Goal: Information Seeking & Learning: Understand process/instructions

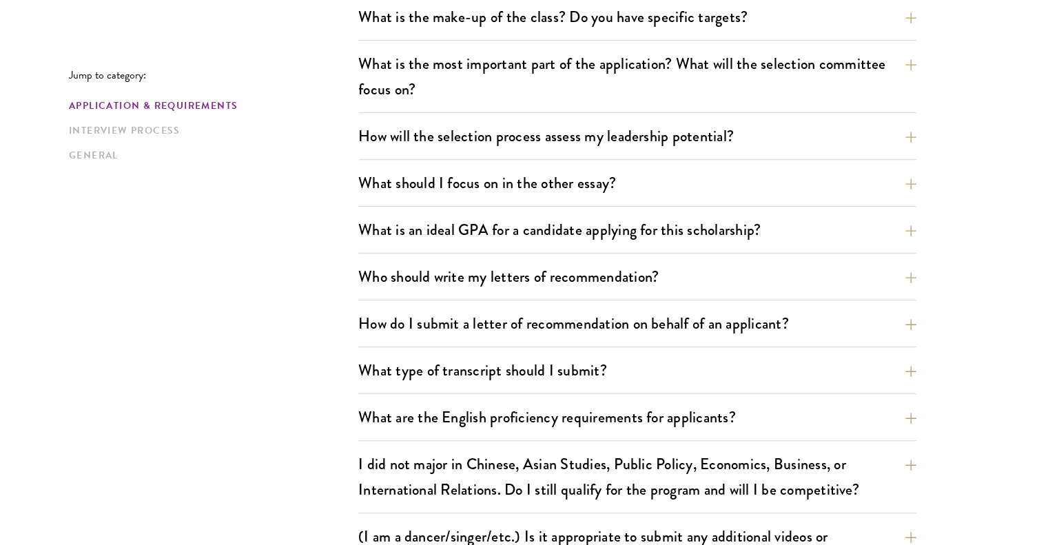
scroll to position [786, 0]
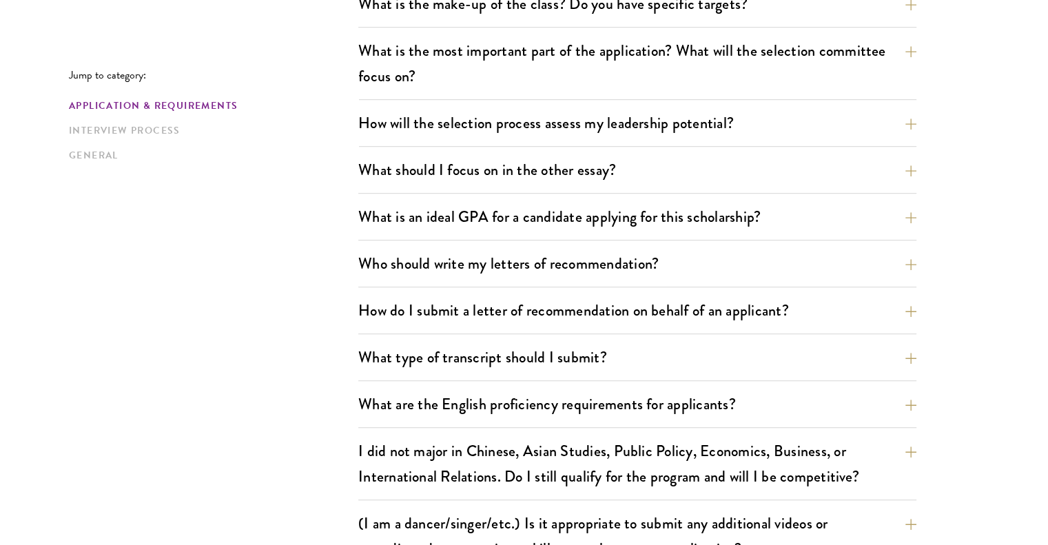
click at [598, 95] on div "What is the most important part of the application? What will the selection com…" at bounding box center [637, 67] width 558 height 65
click at [596, 85] on button "What is the most important part of the application? What will the selection com…" at bounding box center [648, 63] width 558 height 57
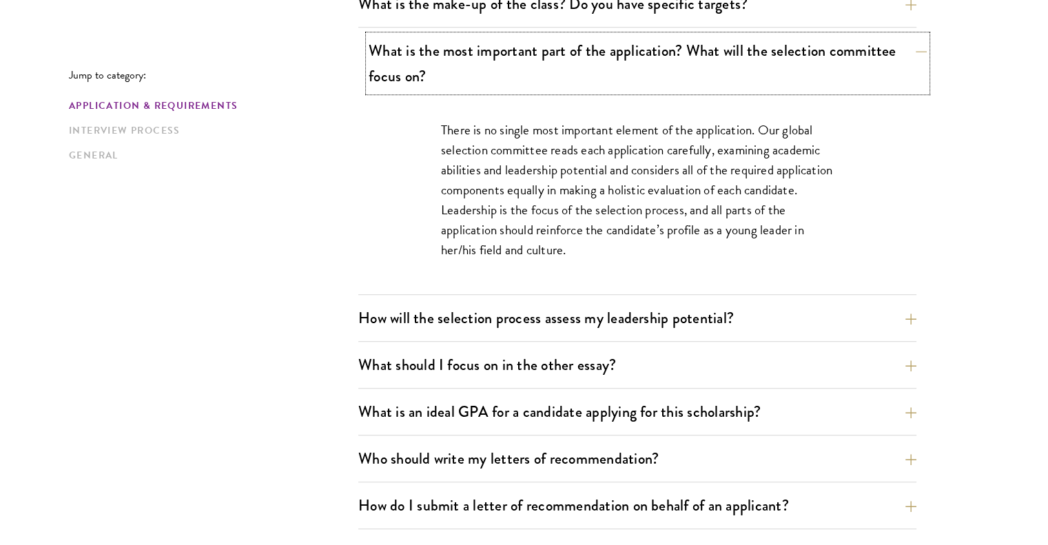
click at [596, 85] on button "What is the most important part of the application? What will the selection com…" at bounding box center [648, 63] width 558 height 57
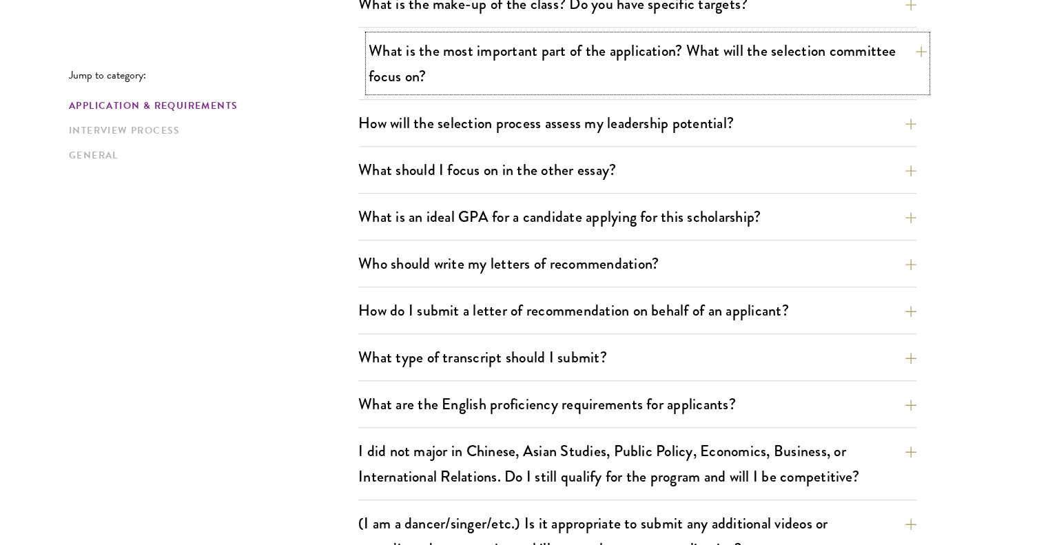
click at [596, 85] on button "What is the most important part of the application? What will the selection com…" at bounding box center [648, 63] width 558 height 57
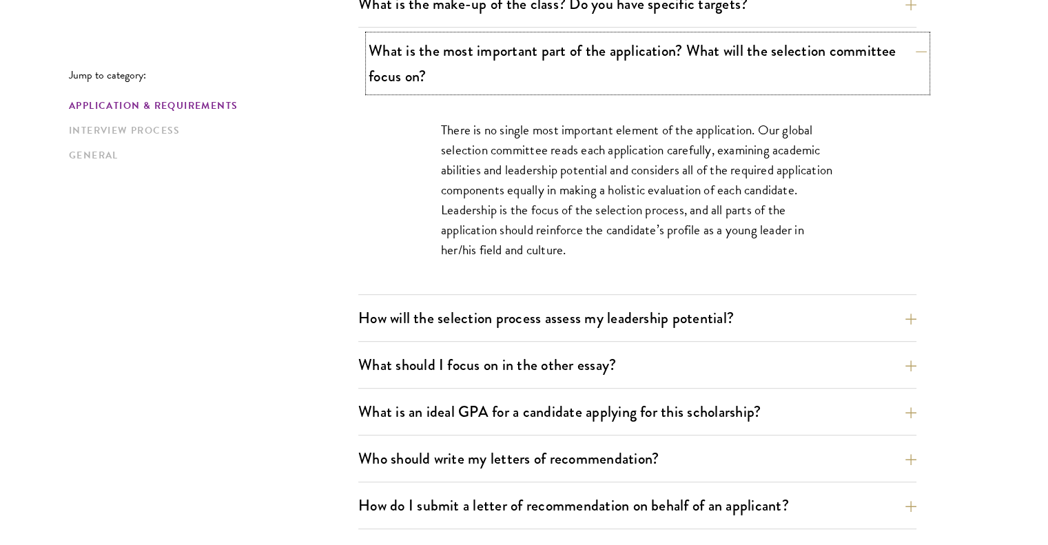
click at [596, 85] on button "What is the most important part of the application? What will the selection com…" at bounding box center [648, 63] width 558 height 57
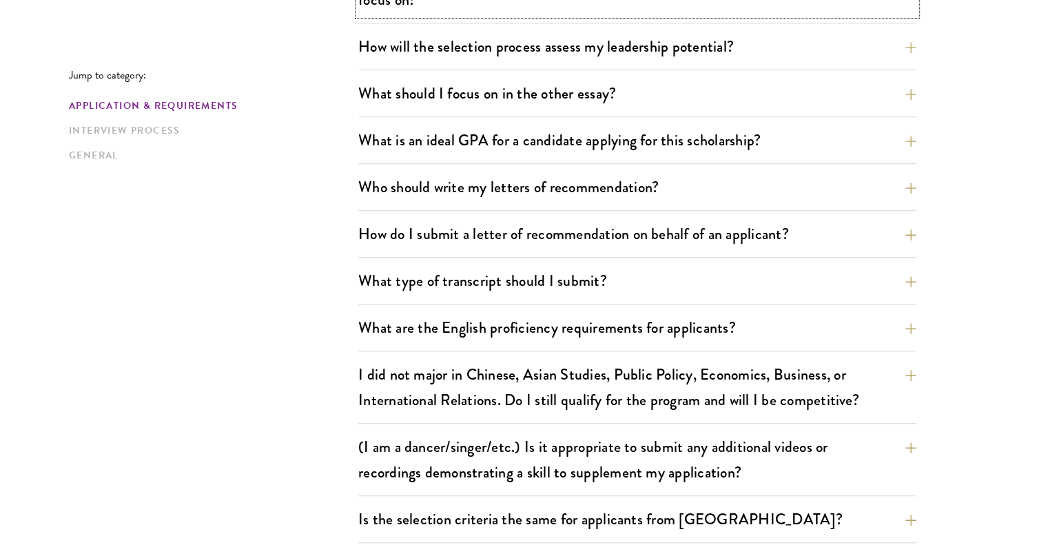
scroll to position [865, 0]
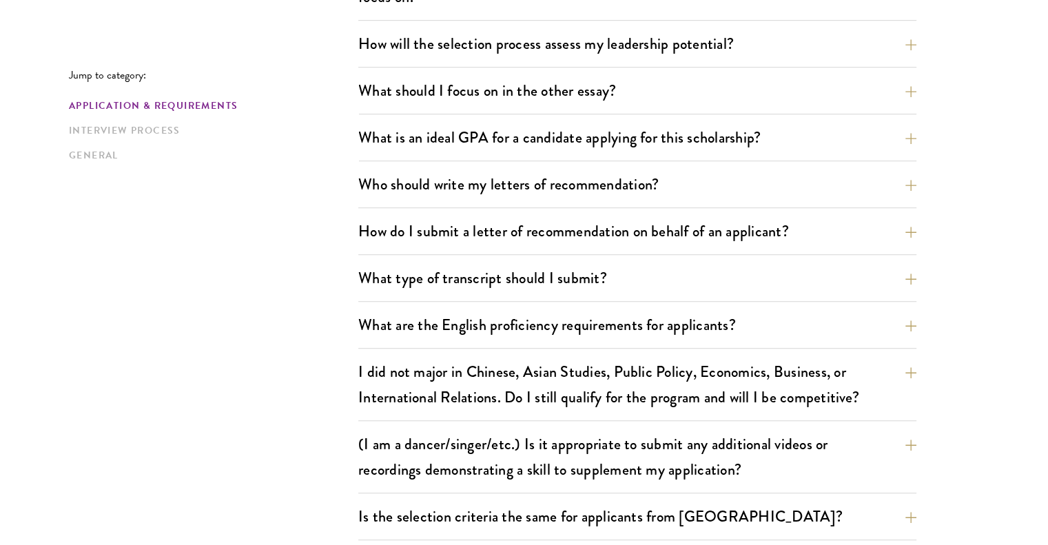
click at [466, 152] on div "What is an ideal GPA for a candidate applying for this scholarship? GPAs and gr…" at bounding box center [637, 141] width 558 height 39
click at [460, 139] on button "What is an ideal GPA for a candidate applying for this scholarship?" at bounding box center [648, 137] width 558 height 31
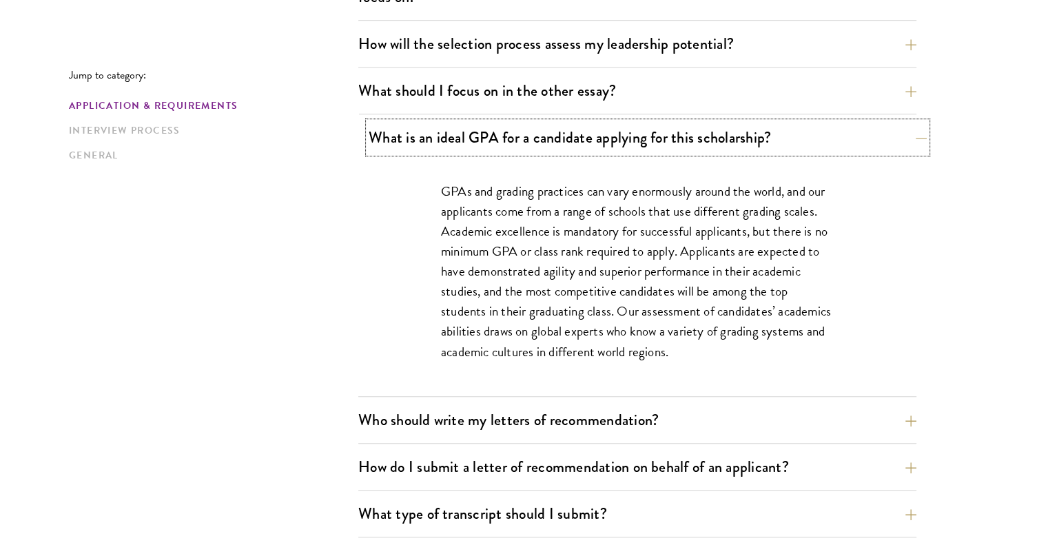
click at [460, 139] on button "What is an ideal GPA for a candidate applying for this scholarship?" at bounding box center [648, 137] width 558 height 31
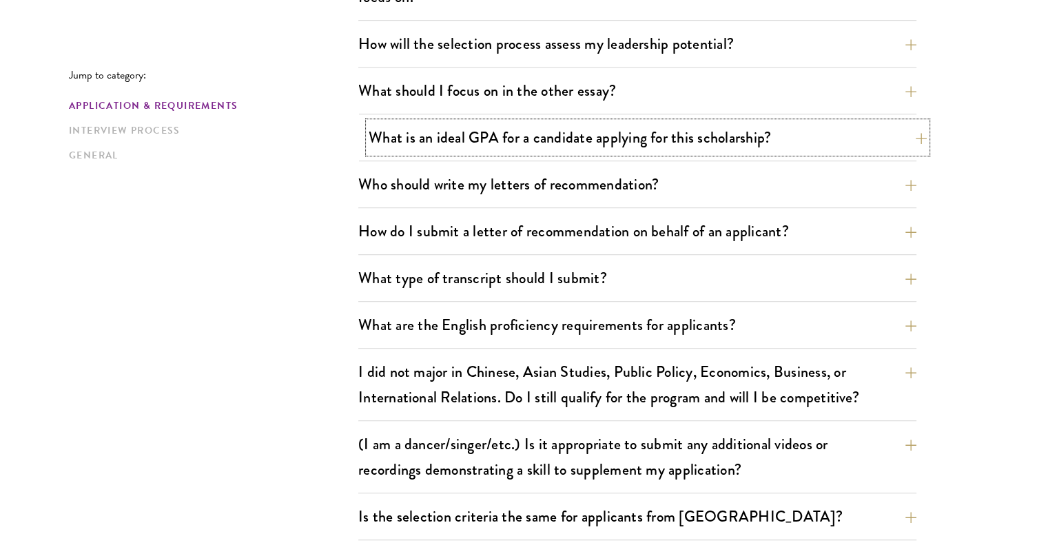
click at [460, 139] on button "What is an ideal GPA for a candidate applying for this scholarship?" at bounding box center [648, 137] width 558 height 31
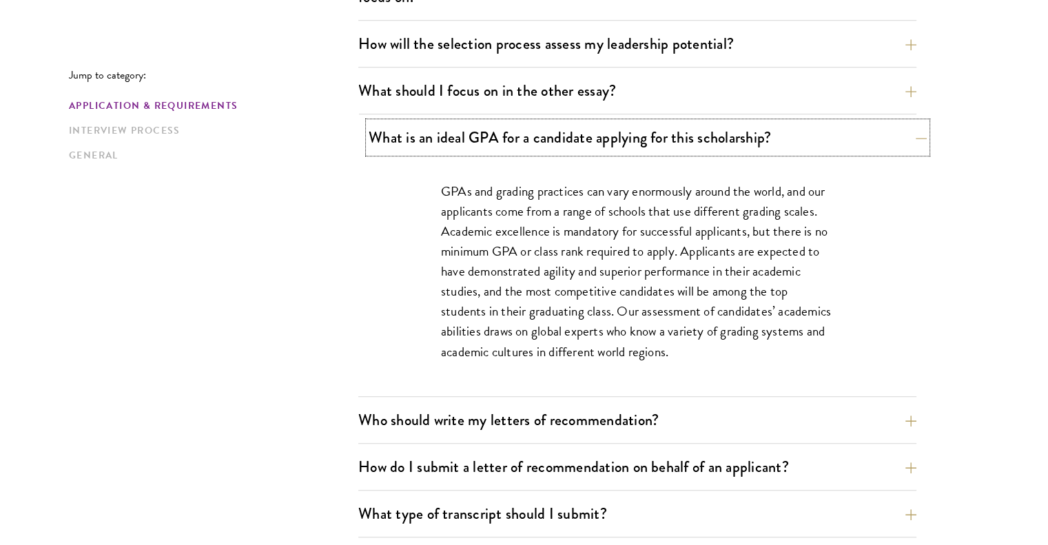
click at [460, 139] on button "What is an ideal GPA for a candidate applying for this scholarship?" at bounding box center [648, 137] width 558 height 31
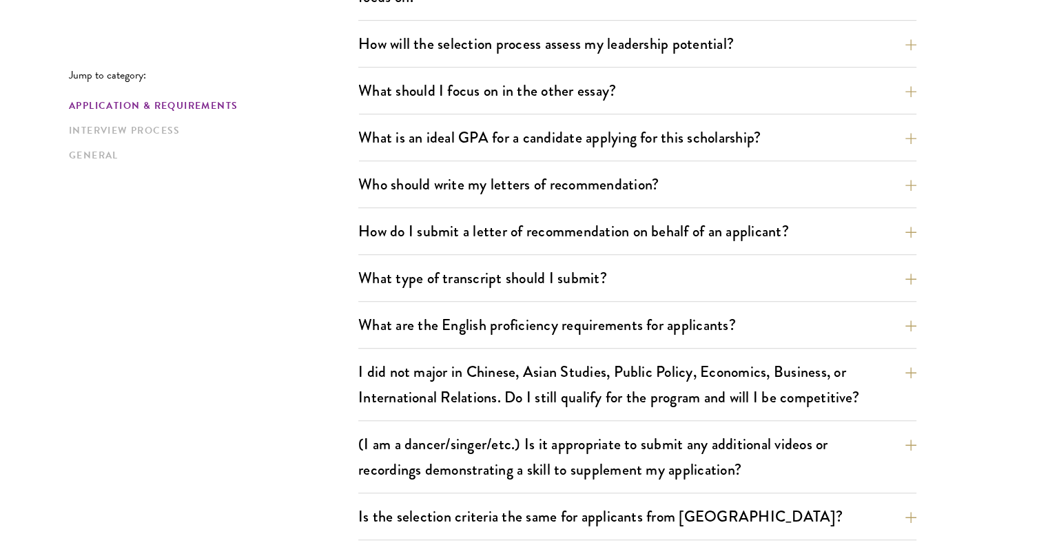
drag, startPoint x: 289, startPoint y: 351, endPoint x: 271, endPoint y: 356, distance: 18.8
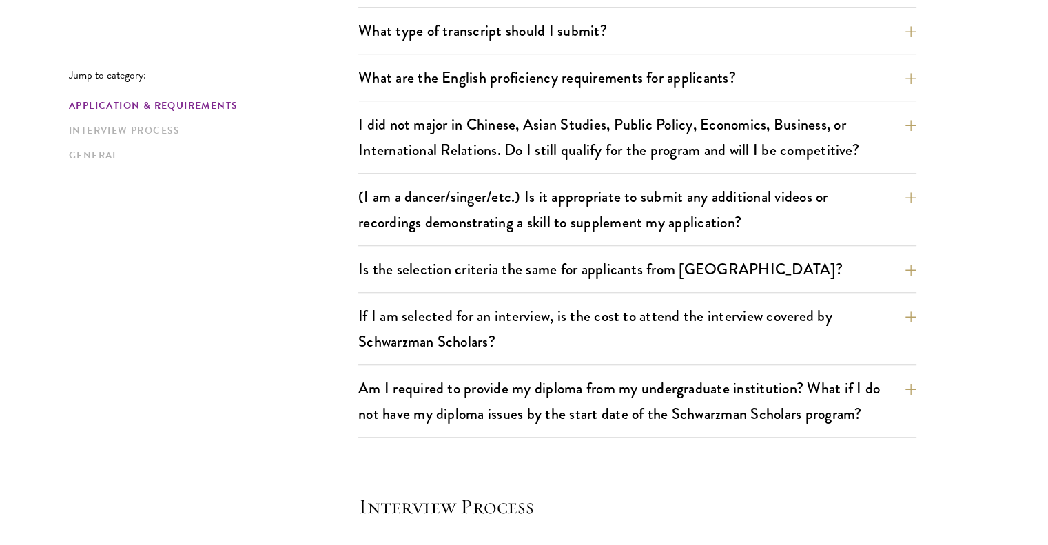
scroll to position [1148, 0]
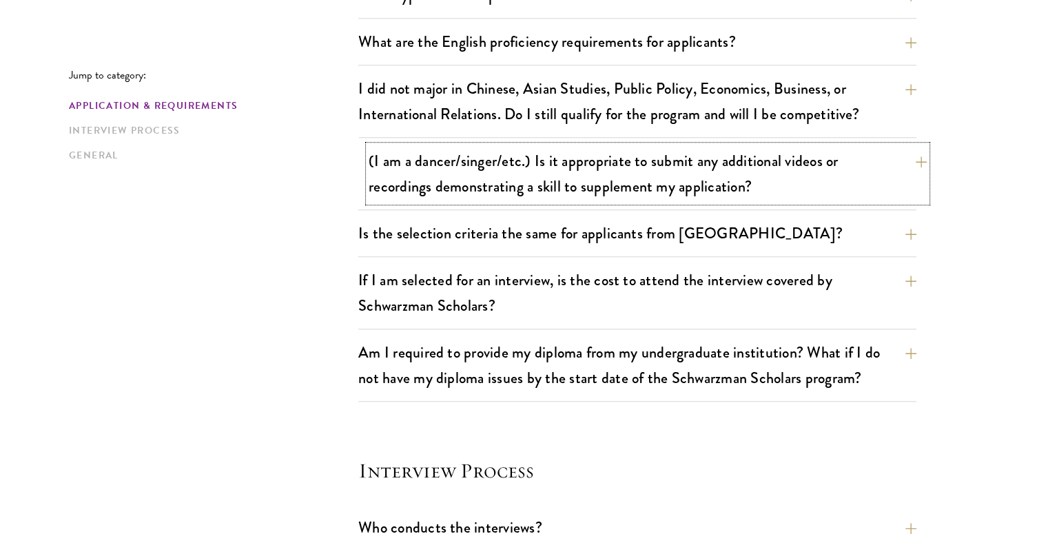
click at [549, 191] on button "(I am a dancer/singer/etc.) Is it appropriate to submit any additional videos o…" at bounding box center [648, 173] width 558 height 57
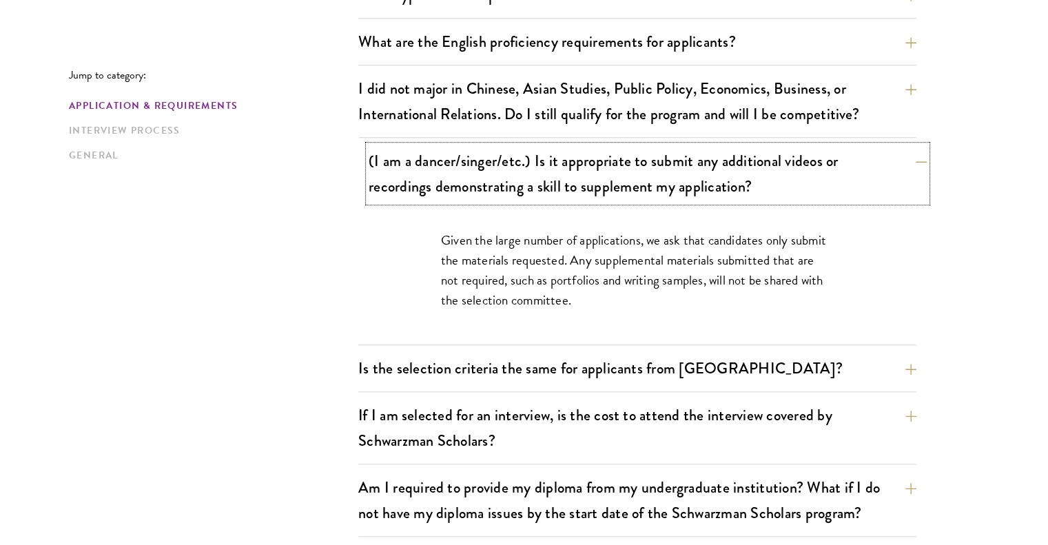
click at [549, 191] on button "(I am a dancer/singer/etc.) Is it appropriate to submit any additional videos o…" at bounding box center [648, 173] width 558 height 57
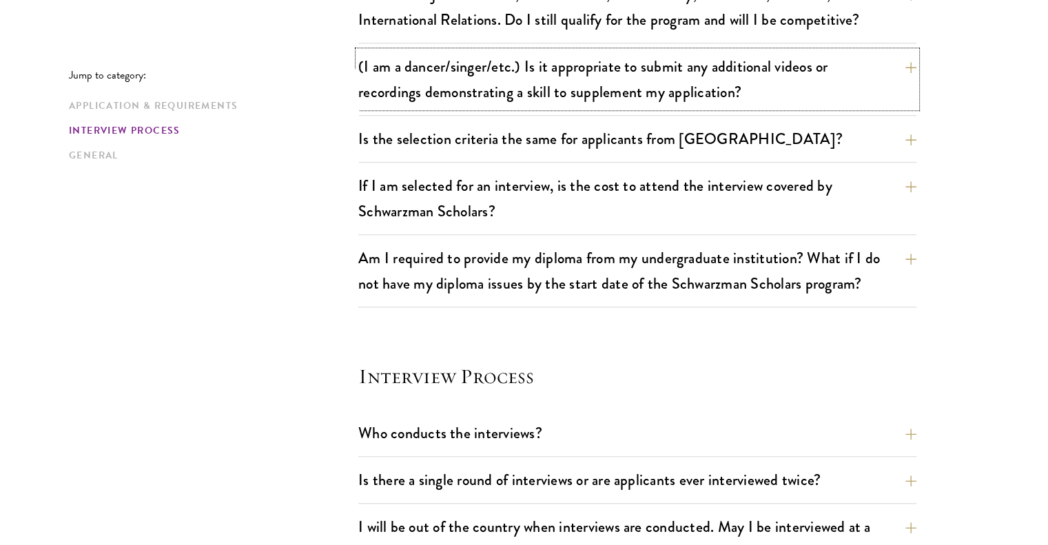
scroll to position [1249, 0]
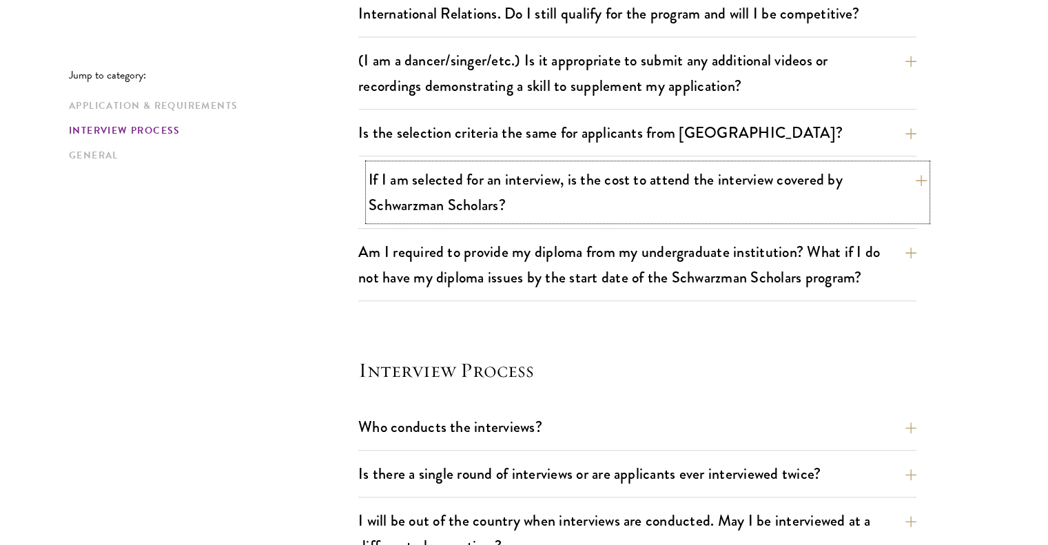
click at [452, 206] on button "If I am selected for an interview, is the cost to attend the interview covered …" at bounding box center [648, 192] width 558 height 57
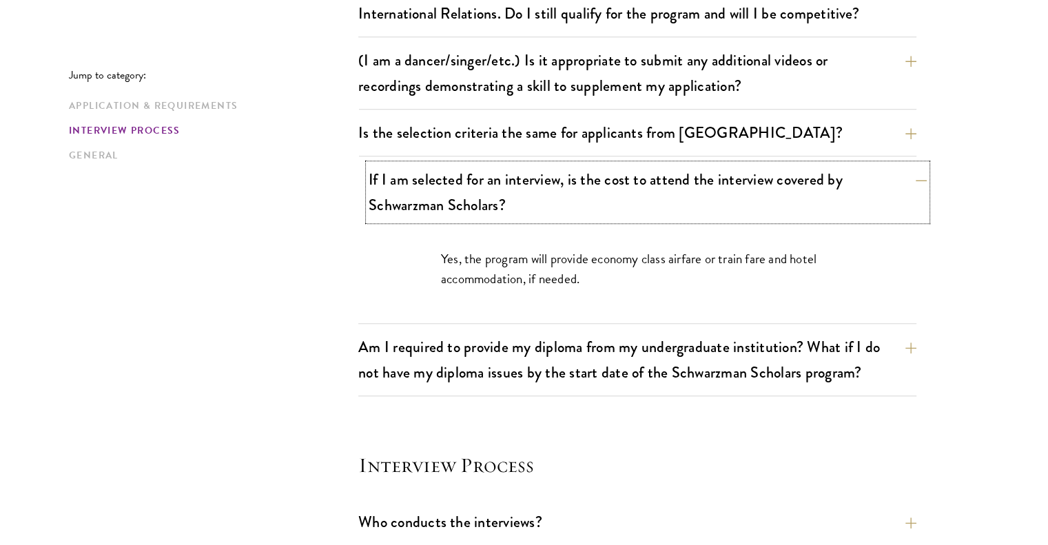
click at [452, 206] on button "If I am selected for an interview, is the cost to attend the interview covered …" at bounding box center [648, 192] width 558 height 57
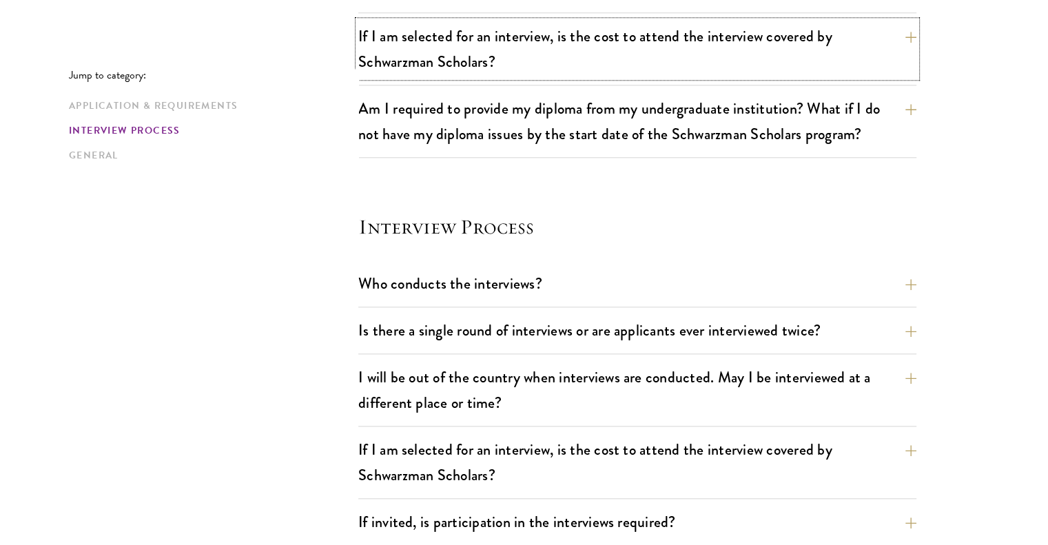
scroll to position [1393, 0]
click at [376, 328] on button "Is there a single round of interviews or are applicants ever interviewed twice?" at bounding box center [648, 329] width 558 height 31
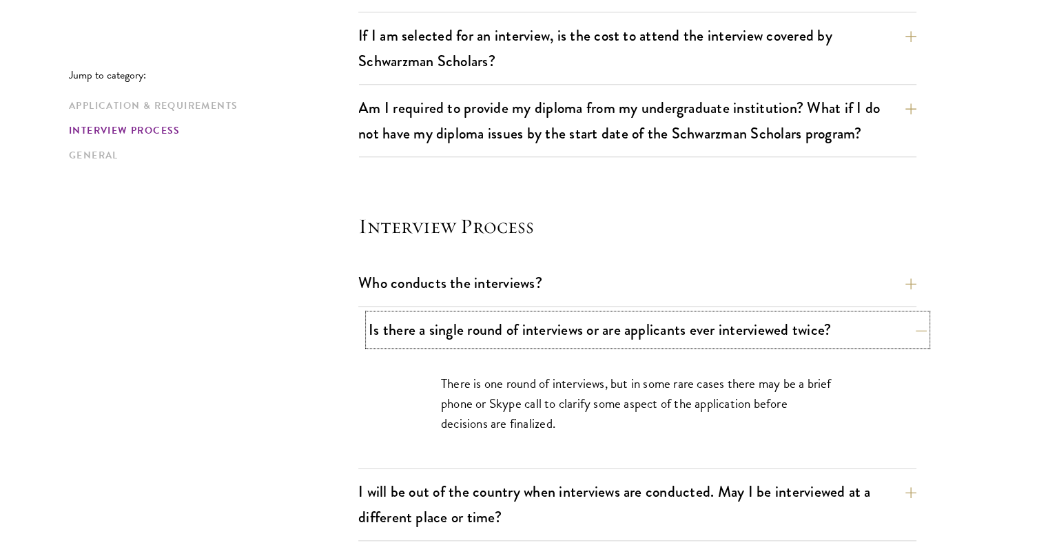
click at [376, 333] on button "Is there a single round of interviews or are applicants ever interviewed twice?" at bounding box center [648, 329] width 558 height 31
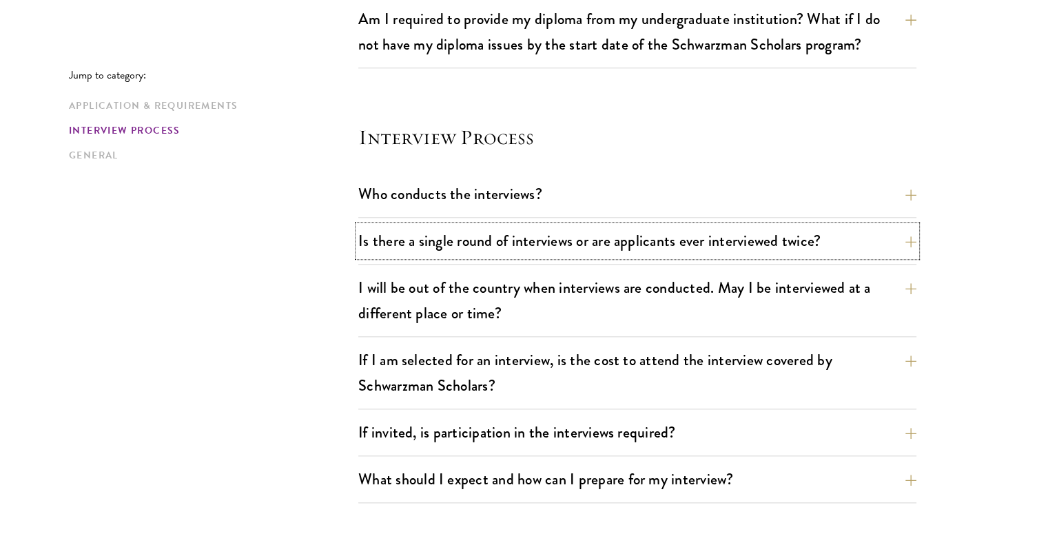
scroll to position [1505, 0]
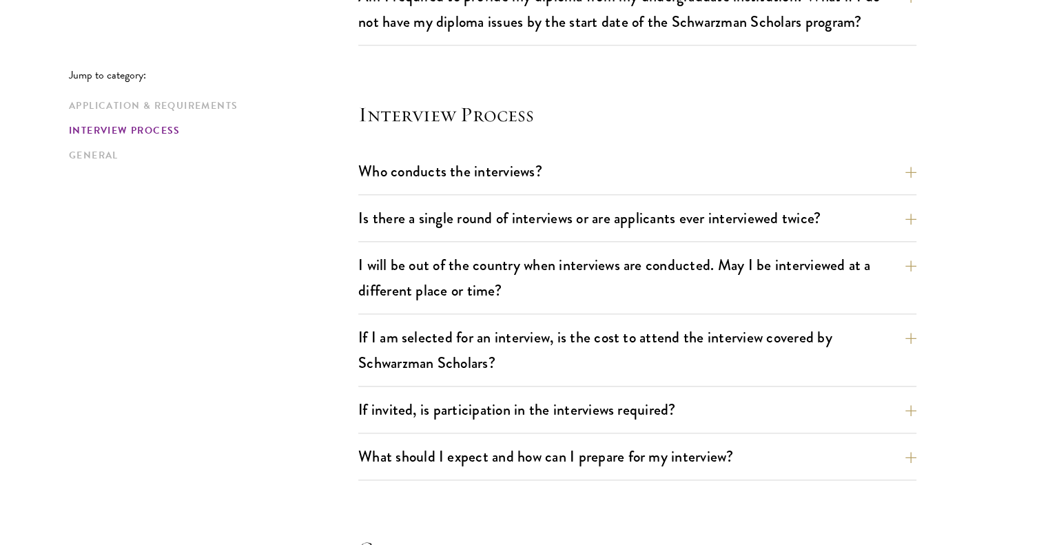
click at [373, 306] on div "I will be out of the country when interviews are conducted. May I be interviewe…" at bounding box center [637, 282] width 558 height 65
click at [373, 298] on button "I will be out of the country when interviews are conducted. May I be interviewe…" at bounding box center [648, 278] width 558 height 57
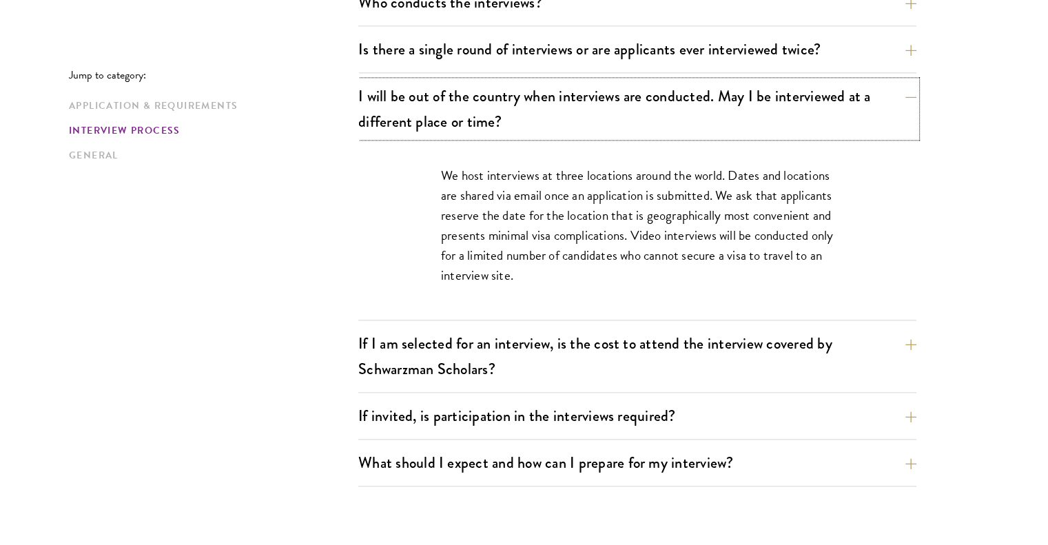
scroll to position [1674, 0]
click at [415, 363] on button "If I am selected for an interview, is the cost to attend the interview covered …" at bounding box center [648, 355] width 558 height 57
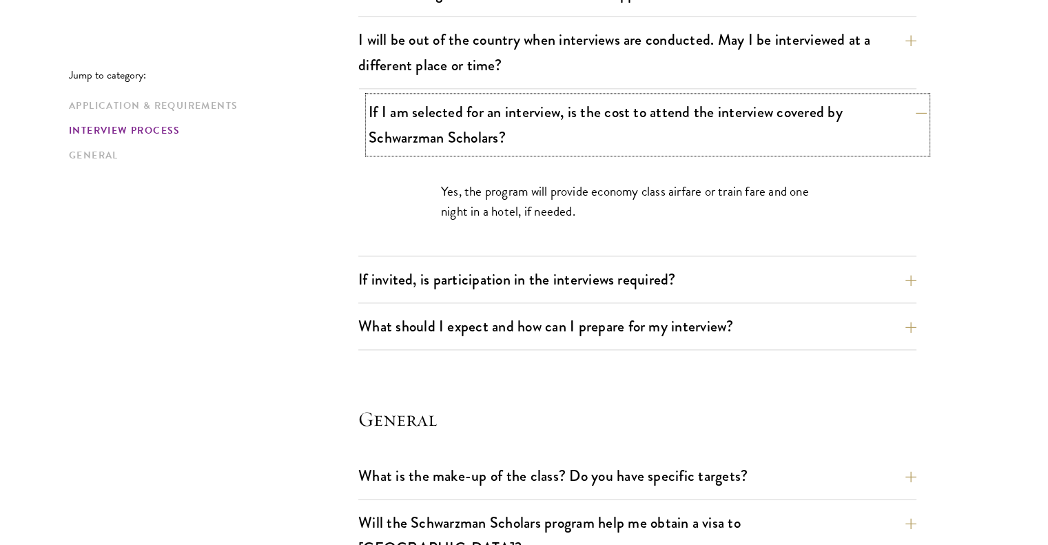
scroll to position [1736, 0]
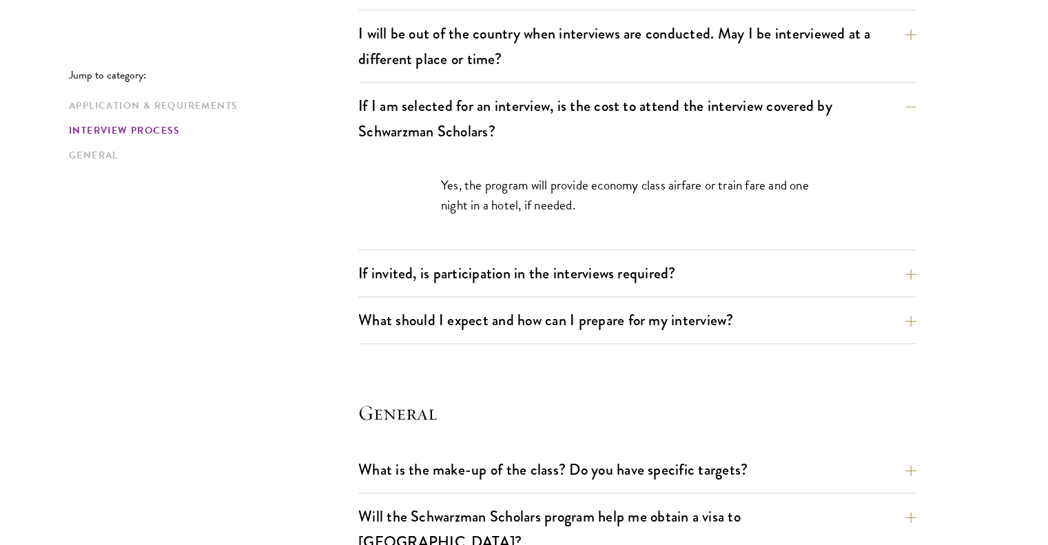
click at [445, 263] on button "If invited, is participation in the interviews required?" at bounding box center [648, 273] width 558 height 31
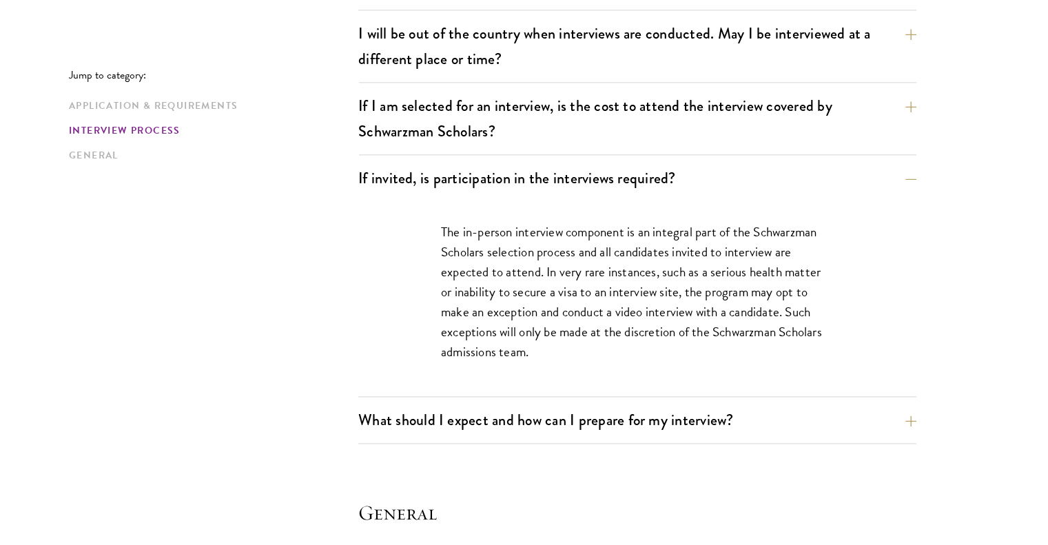
click at [472, 386] on div "The in-person interview component is an integral part of the Schwarzman Scholar…" at bounding box center [638, 298] width 476 height 195
click at [491, 418] on button "What should I expect and how can I prepare for my interview?" at bounding box center [648, 420] width 558 height 31
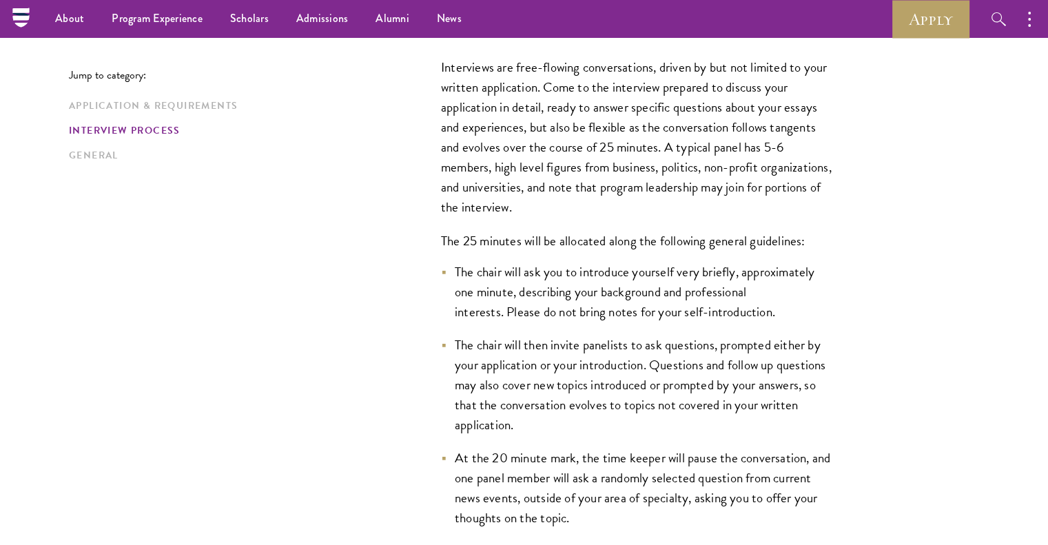
scroll to position [1946, 0]
click at [491, 418] on li "The chair will then invite panelists to ask questions, prompted either by your …" at bounding box center [637, 387] width 393 height 100
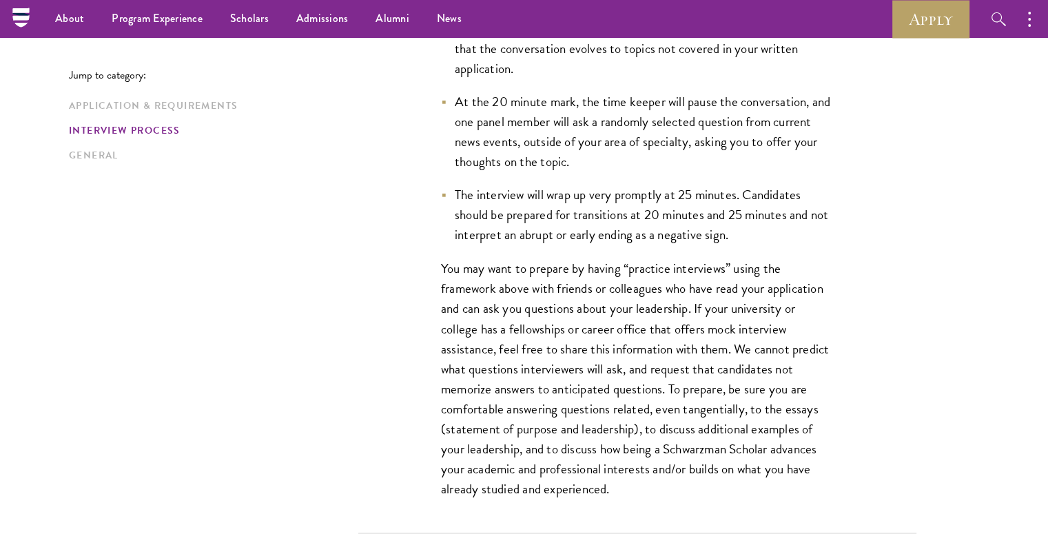
scroll to position [2294, 0]
